Goal: Task Accomplishment & Management: Use online tool/utility

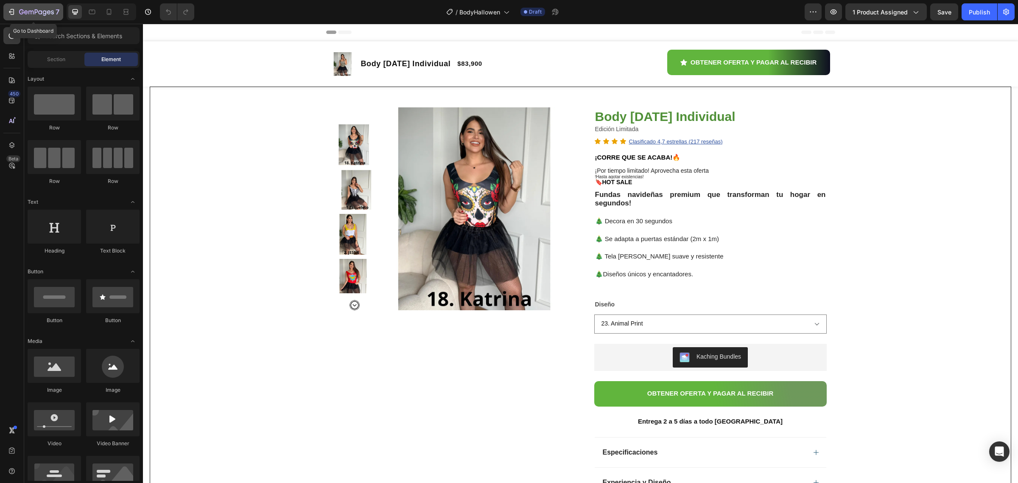
click at [13, 8] on icon "button" at bounding box center [11, 12] width 8 height 8
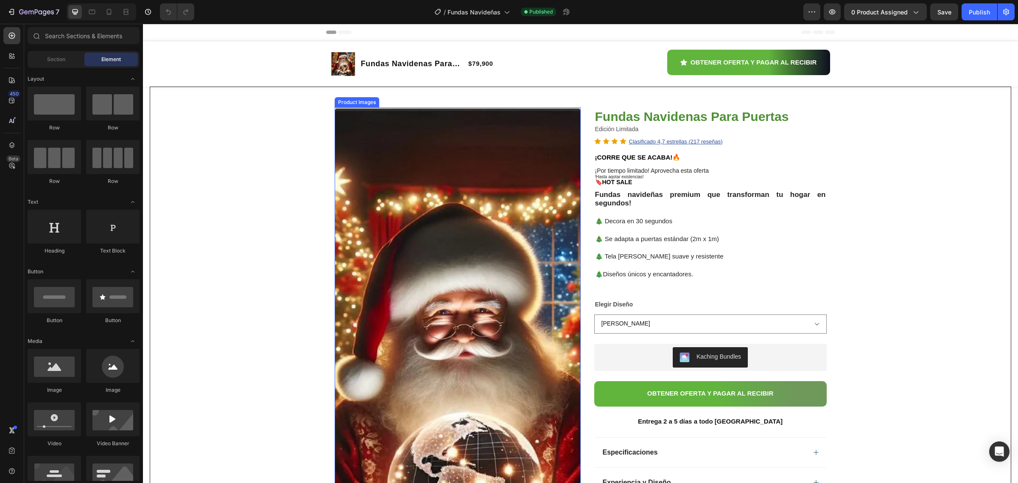
click at [391, 243] on img at bounding box center [458, 415] width 246 height 617
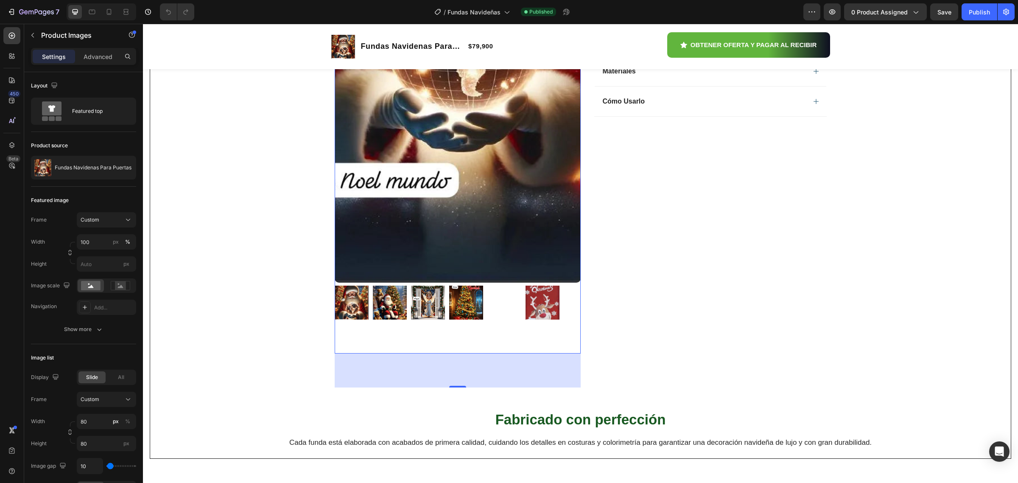
scroll to position [371, 0]
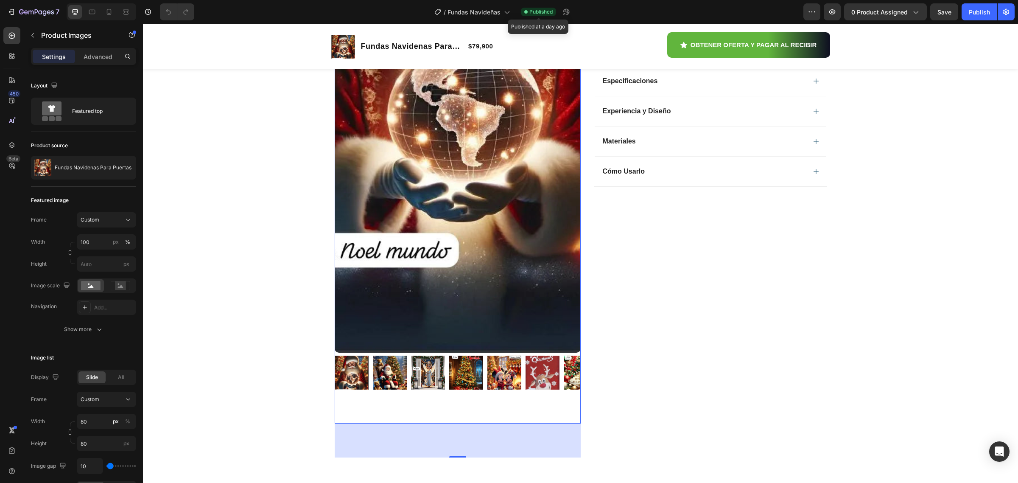
click at [544, 14] on span "Published" at bounding box center [541, 12] width 23 height 8
click at [536, 11] on span "Published" at bounding box center [541, 12] width 23 height 8
click at [951, 9] on span "Save" at bounding box center [945, 11] width 14 height 7
click at [975, 11] on div "Publish" at bounding box center [979, 12] width 21 height 9
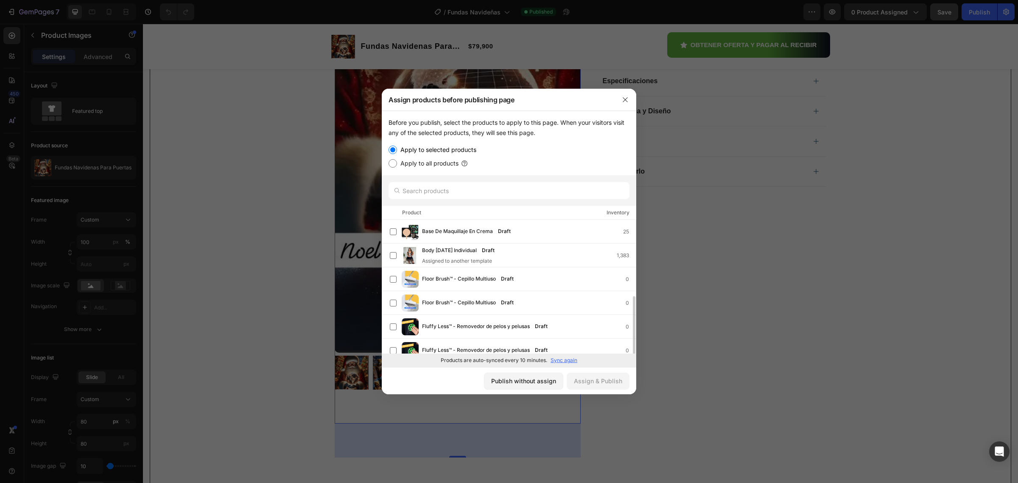
scroll to position [53, 0]
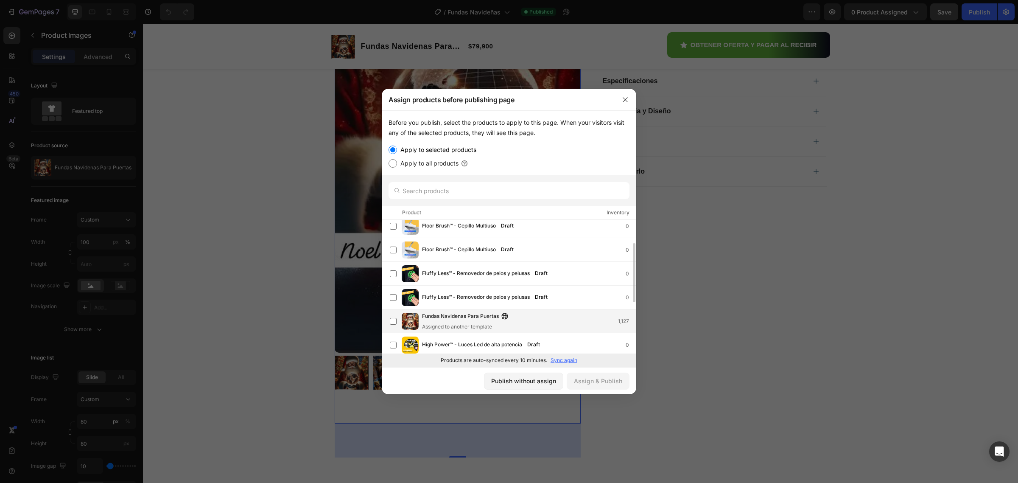
click at [459, 318] on span "Fundas Navidenas Para Puertas" at bounding box center [460, 316] width 77 height 9
click at [603, 380] on div "Assign & Publish" at bounding box center [598, 380] width 48 height 9
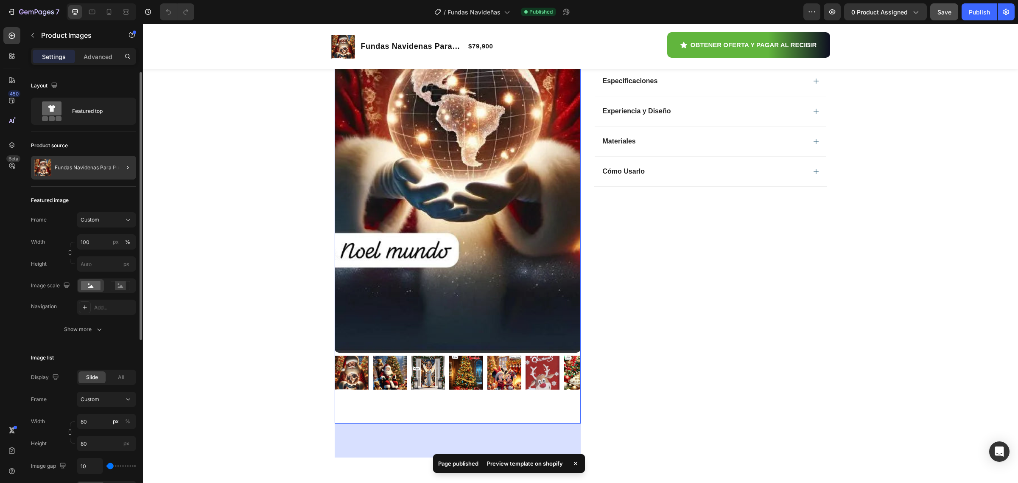
click at [118, 172] on div at bounding box center [124, 168] width 24 height 24
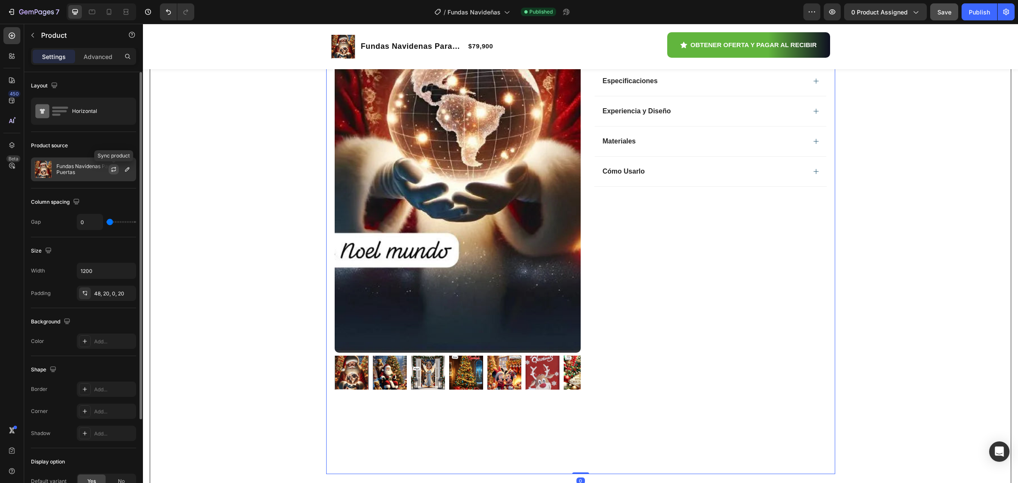
click at [111, 170] on icon "button" at bounding box center [113, 169] width 7 height 7
click at [914, 11] on icon "button" at bounding box center [916, 12] width 8 height 8
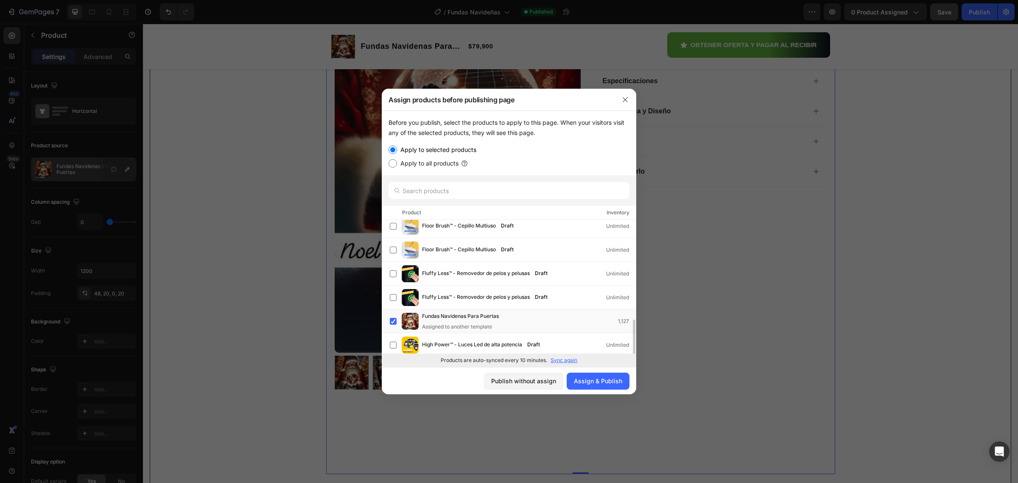
scroll to position [106, 0]
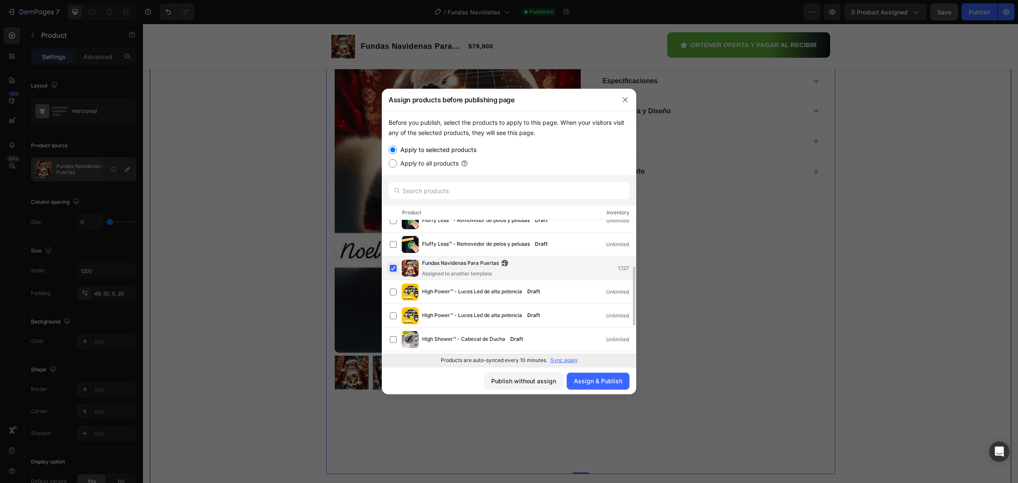
click at [393, 265] on label at bounding box center [393, 268] width 7 height 7
click at [394, 267] on label at bounding box center [393, 268] width 7 height 7
drag, startPoint x: 592, startPoint y: 370, endPoint x: 596, endPoint y: 376, distance: 7.1
click at [593, 370] on div "Publish without assign Assign & Publish" at bounding box center [509, 380] width 255 height 27
click at [599, 376] on button "Assign & Publish" at bounding box center [598, 381] width 63 height 17
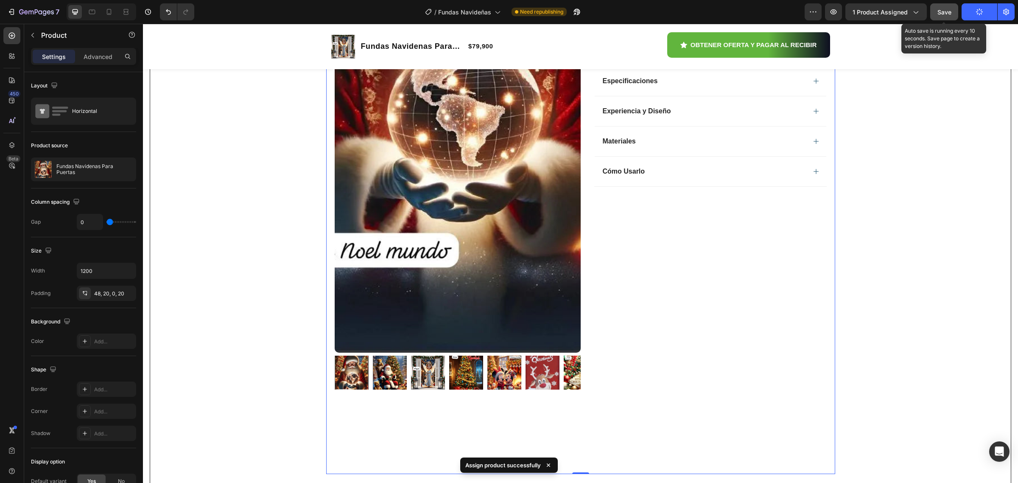
click at [949, 14] on span "Save" at bounding box center [945, 11] width 14 height 7
click at [972, 15] on button "Publish" at bounding box center [980, 11] width 36 height 17
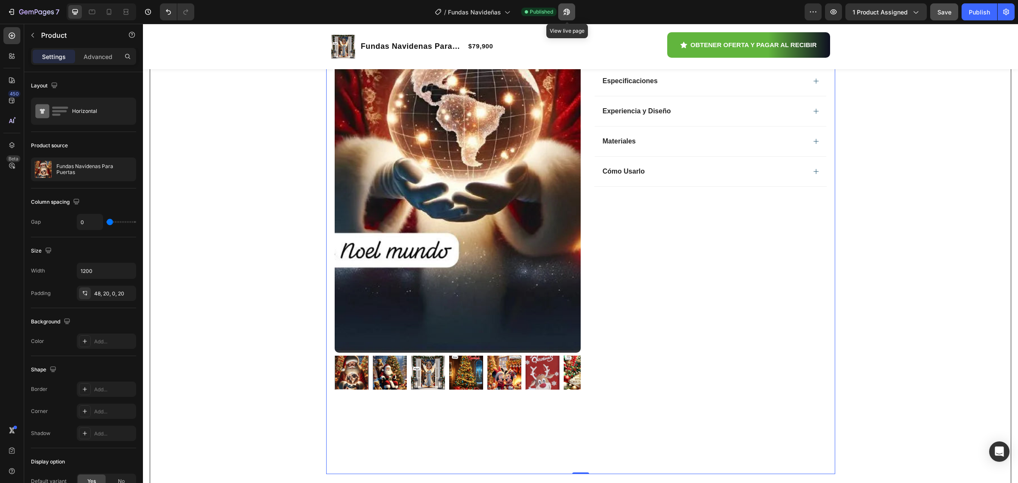
click at [565, 12] on icon "button" at bounding box center [567, 12] width 8 height 8
